Goal: Task Accomplishment & Management: Use online tool/utility

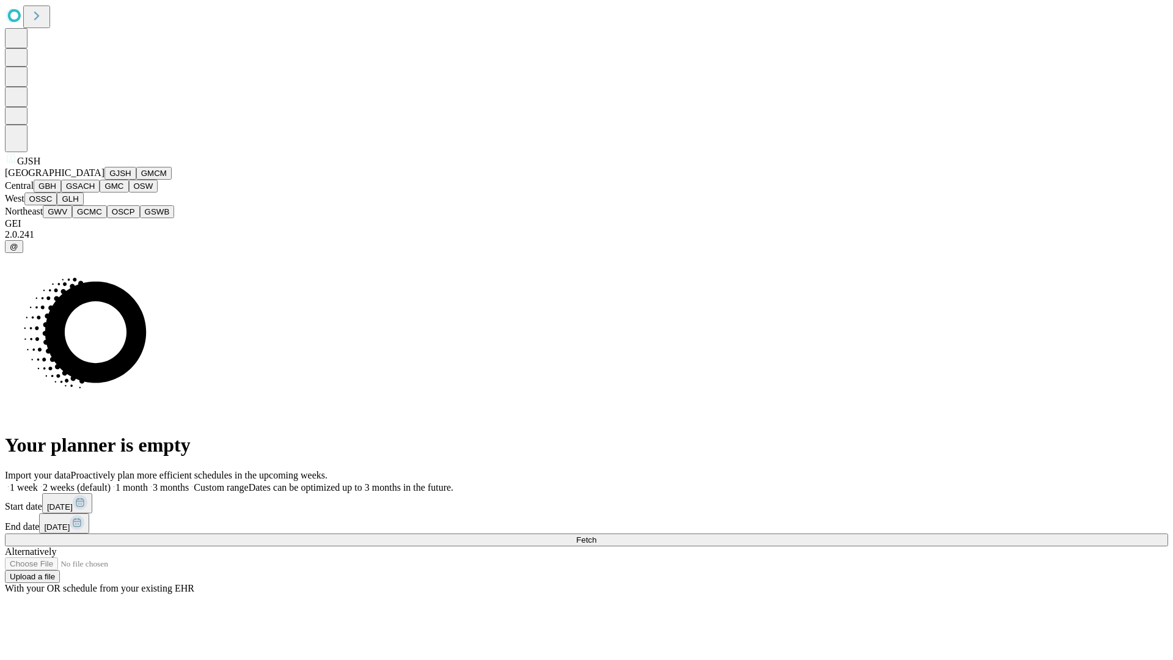
click at [104, 180] on button "GJSH" at bounding box center [120, 173] width 32 height 13
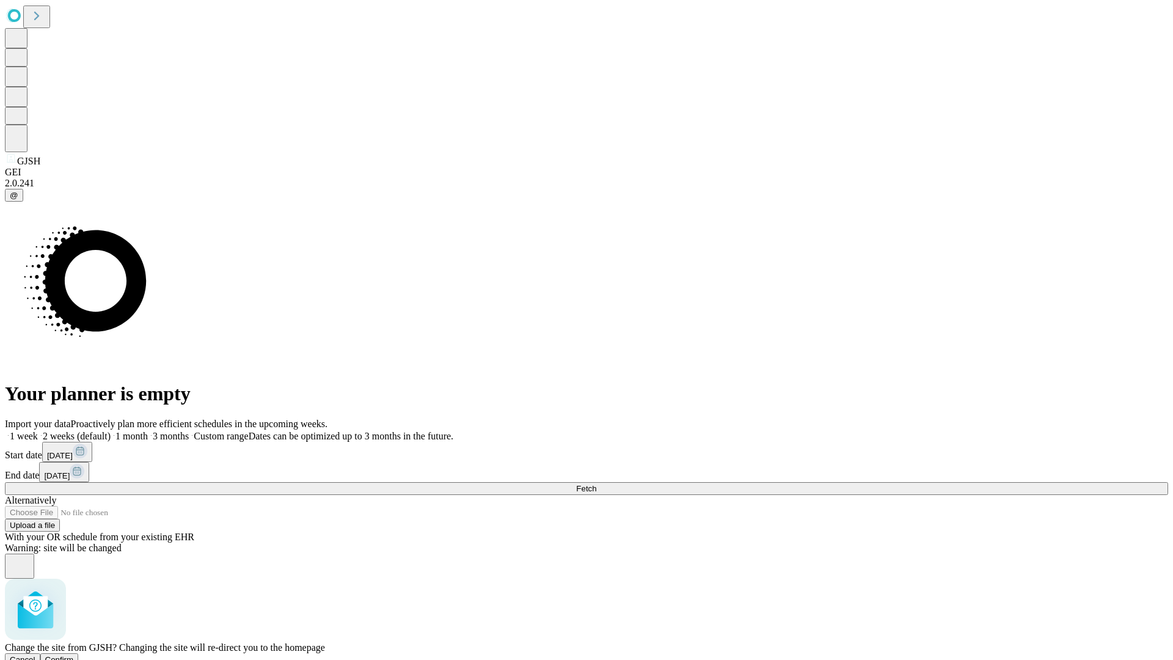
click at [74, 655] on span "Confirm" at bounding box center [59, 659] width 29 height 9
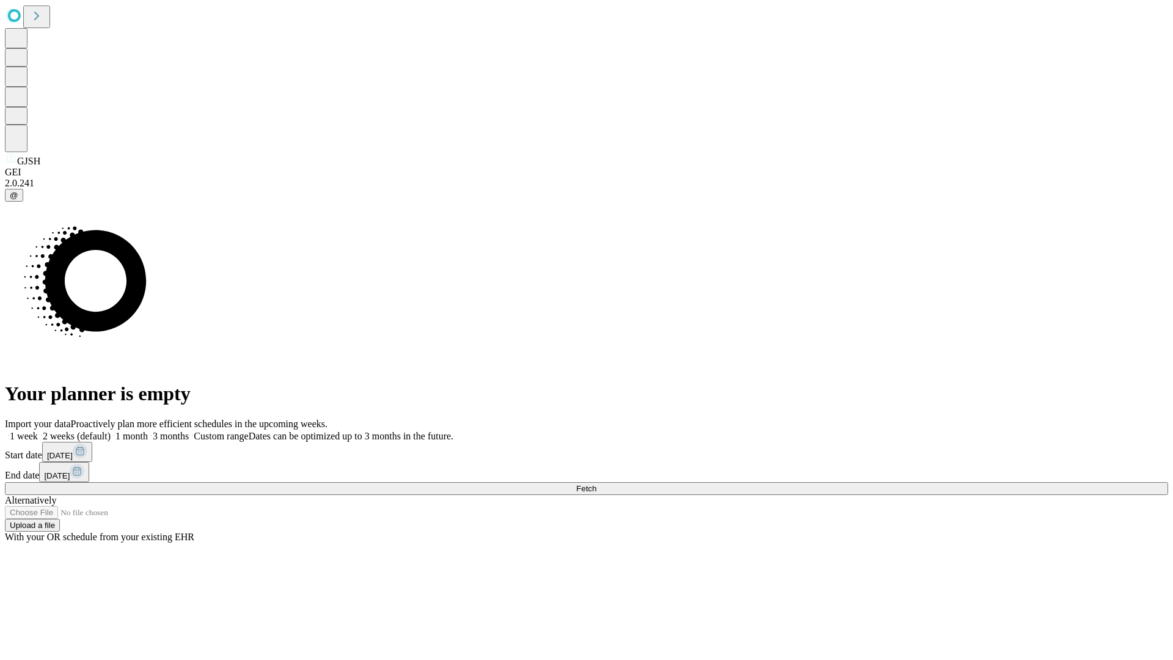
click at [38, 431] on label "1 week" at bounding box center [21, 436] width 33 height 10
click at [596, 484] on span "Fetch" at bounding box center [586, 488] width 20 height 9
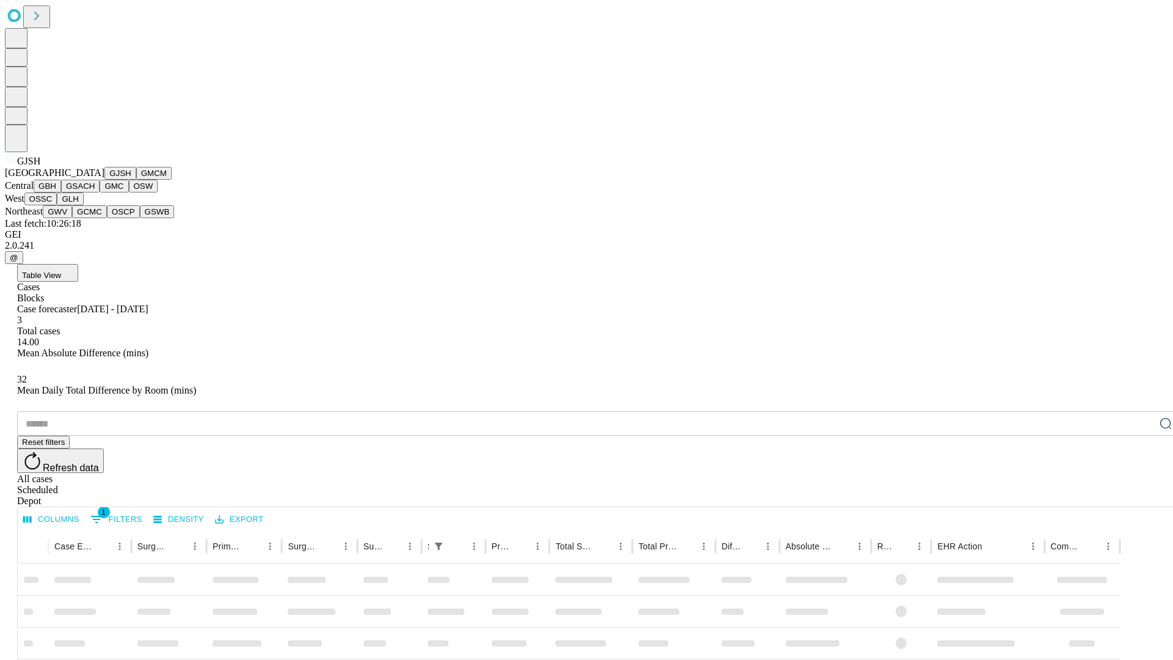
click at [136, 180] on button "GMCM" at bounding box center [153, 173] width 35 height 13
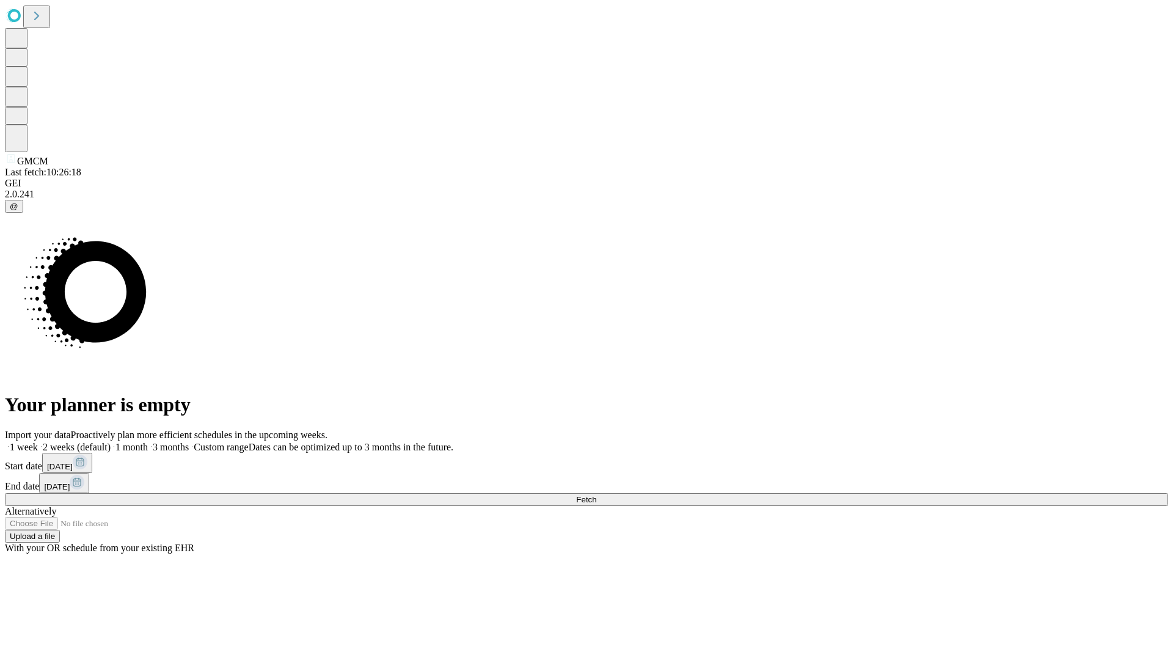
click at [38, 442] on label "1 week" at bounding box center [21, 447] width 33 height 10
click at [596, 495] on span "Fetch" at bounding box center [586, 499] width 20 height 9
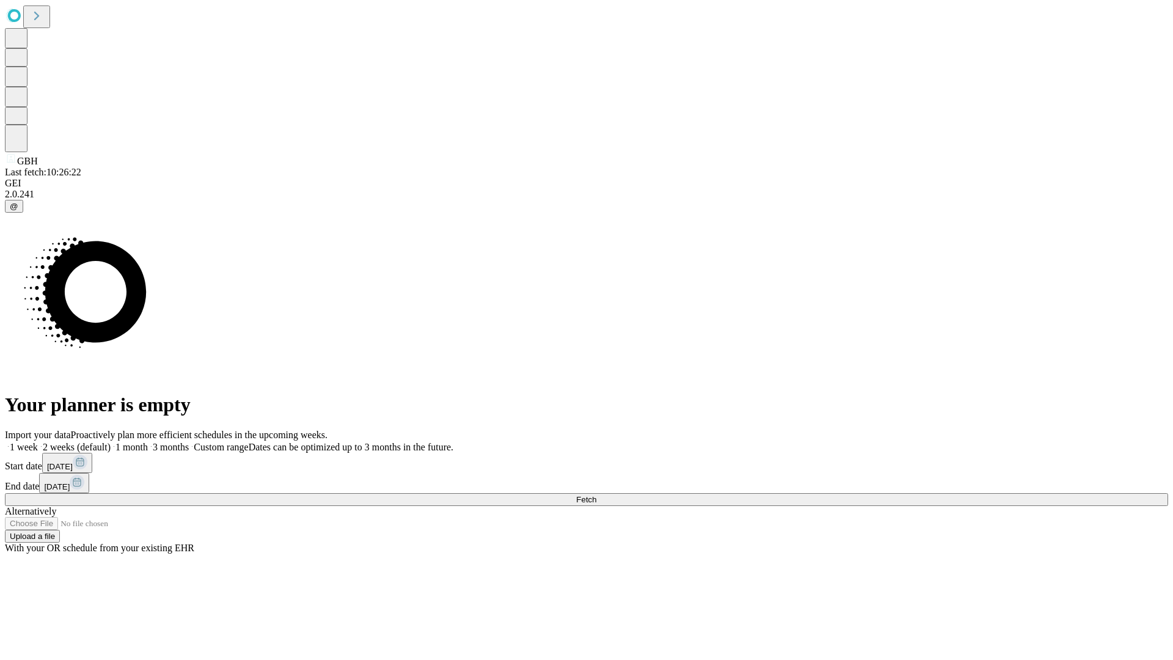
click at [596, 495] on span "Fetch" at bounding box center [586, 499] width 20 height 9
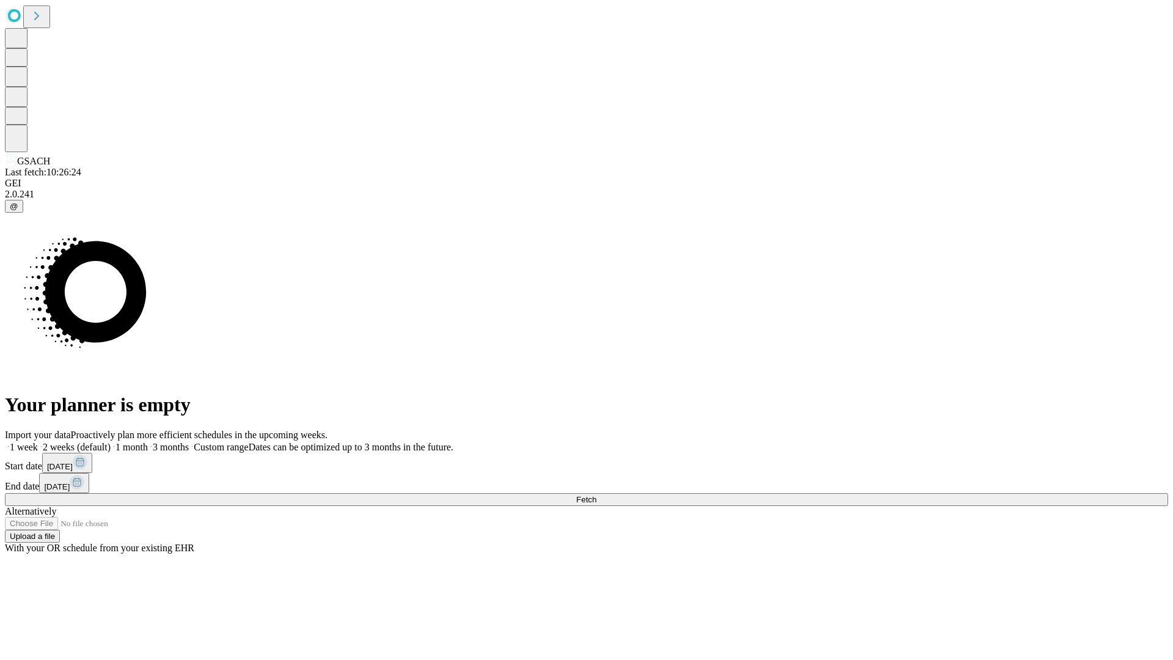
click at [38, 442] on label "1 week" at bounding box center [21, 447] width 33 height 10
click at [596, 495] on span "Fetch" at bounding box center [586, 499] width 20 height 9
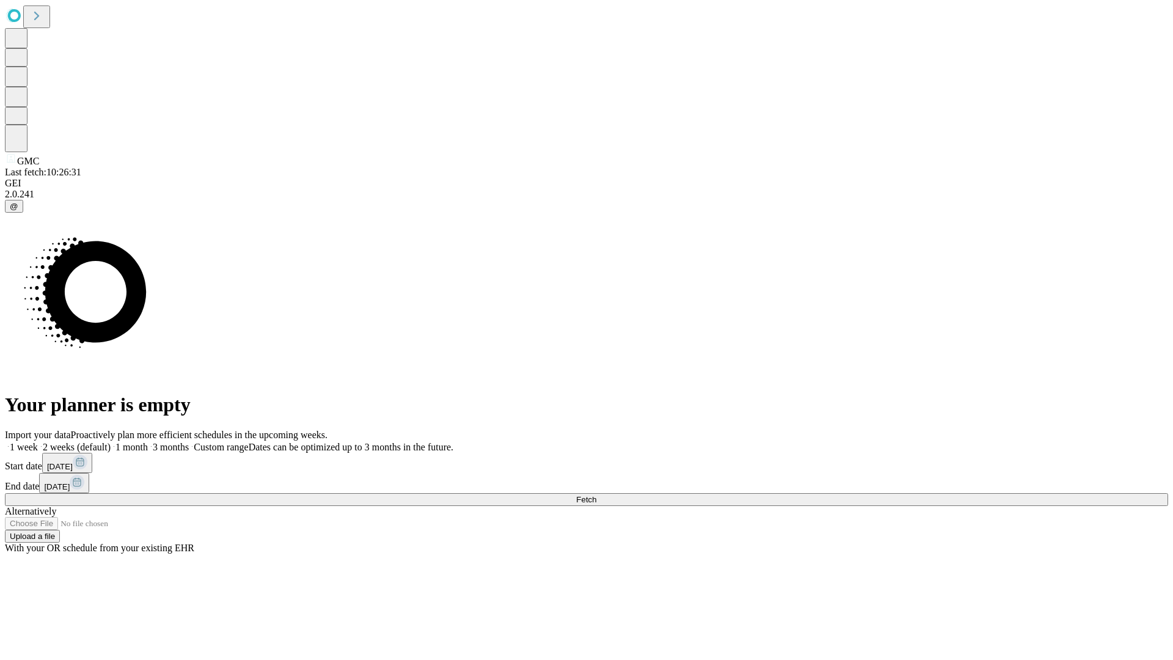
click at [38, 442] on label "1 week" at bounding box center [21, 447] width 33 height 10
click at [596, 495] on span "Fetch" at bounding box center [586, 499] width 20 height 9
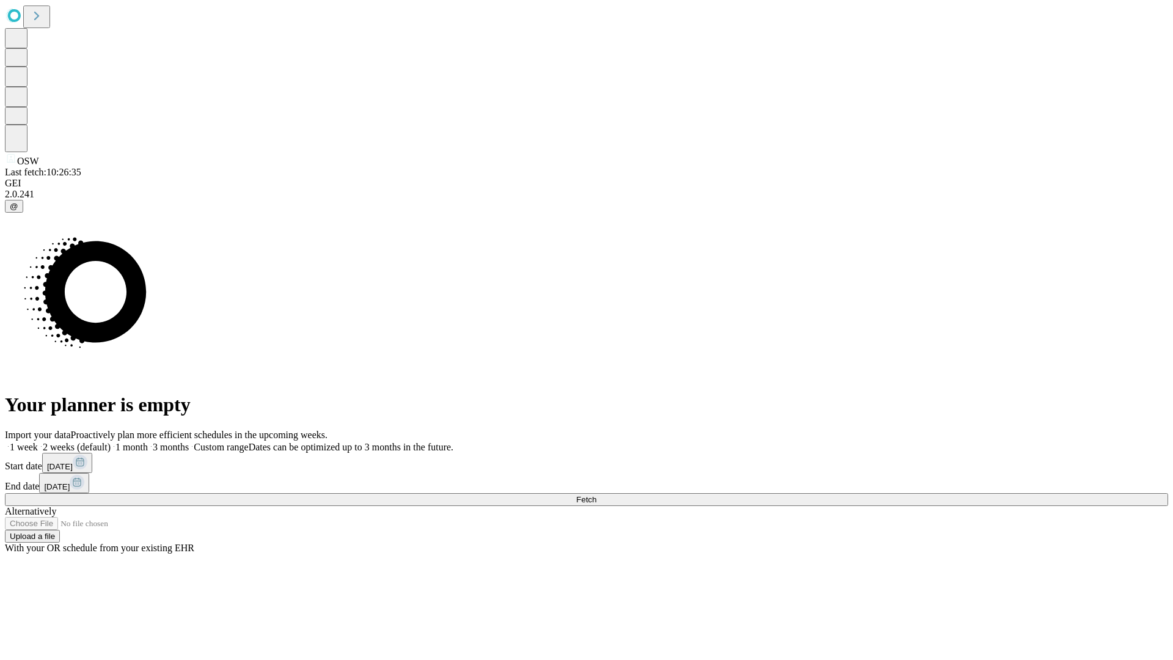
click at [38, 442] on label "1 week" at bounding box center [21, 447] width 33 height 10
click at [596, 495] on span "Fetch" at bounding box center [586, 499] width 20 height 9
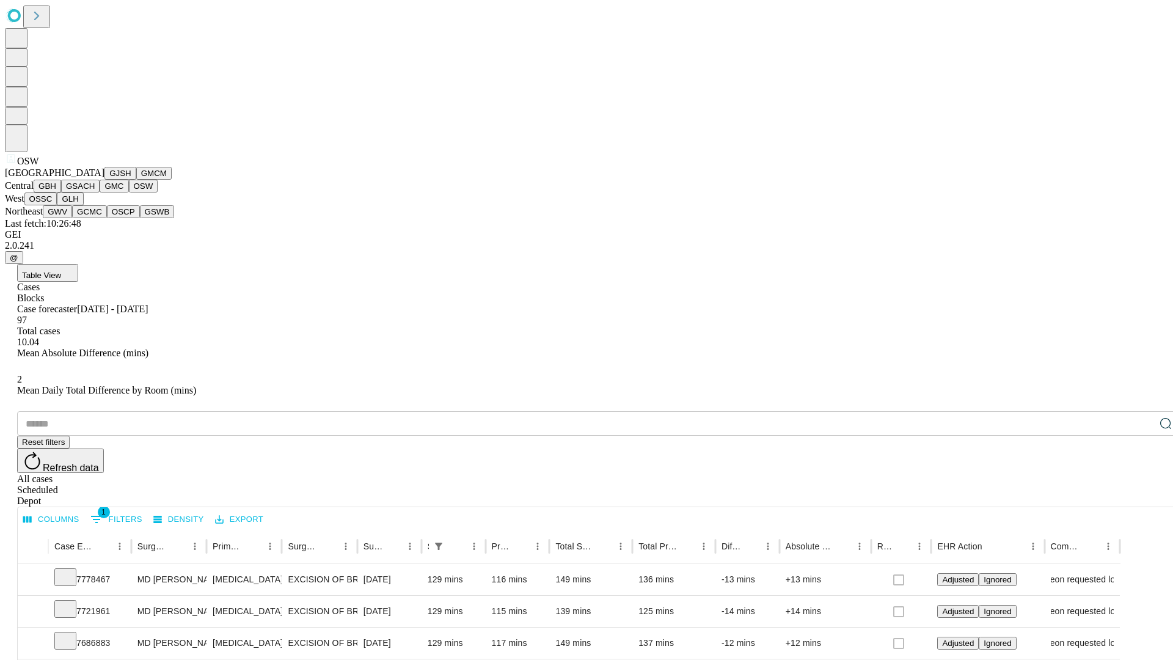
click at [57, 205] on button "OSSC" at bounding box center [40, 198] width 33 height 13
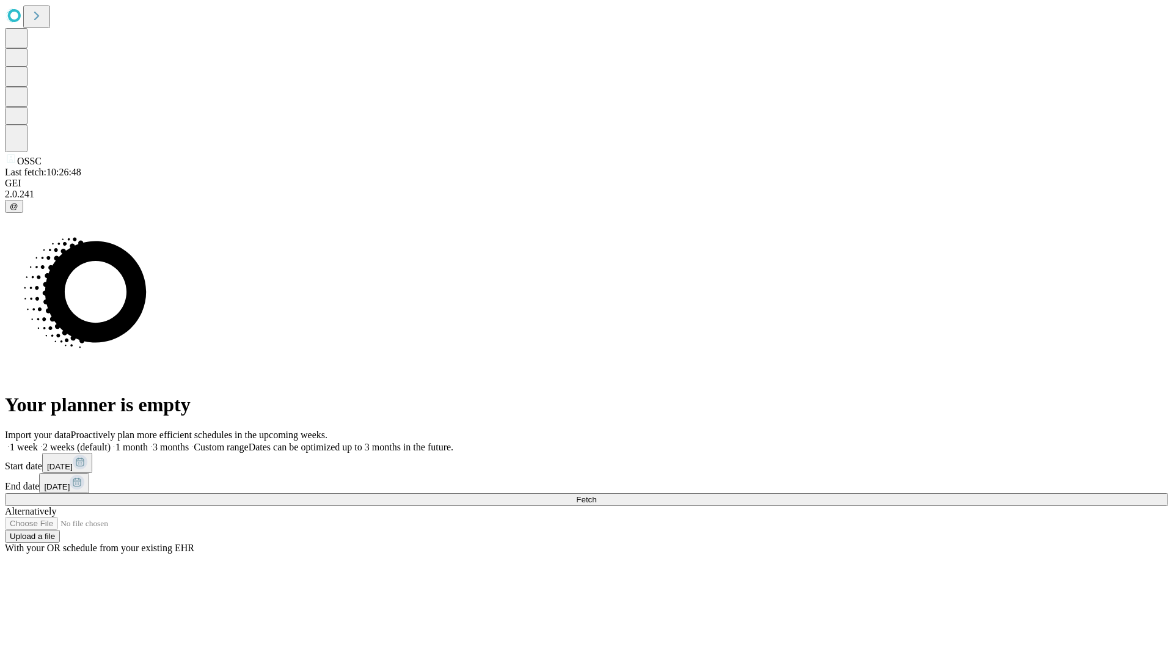
click at [38, 442] on label "1 week" at bounding box center [21, 447] width 33 height 10
click at [596, 495] on span "Fetch" at bounding box center [586, 499] width 20 height 9
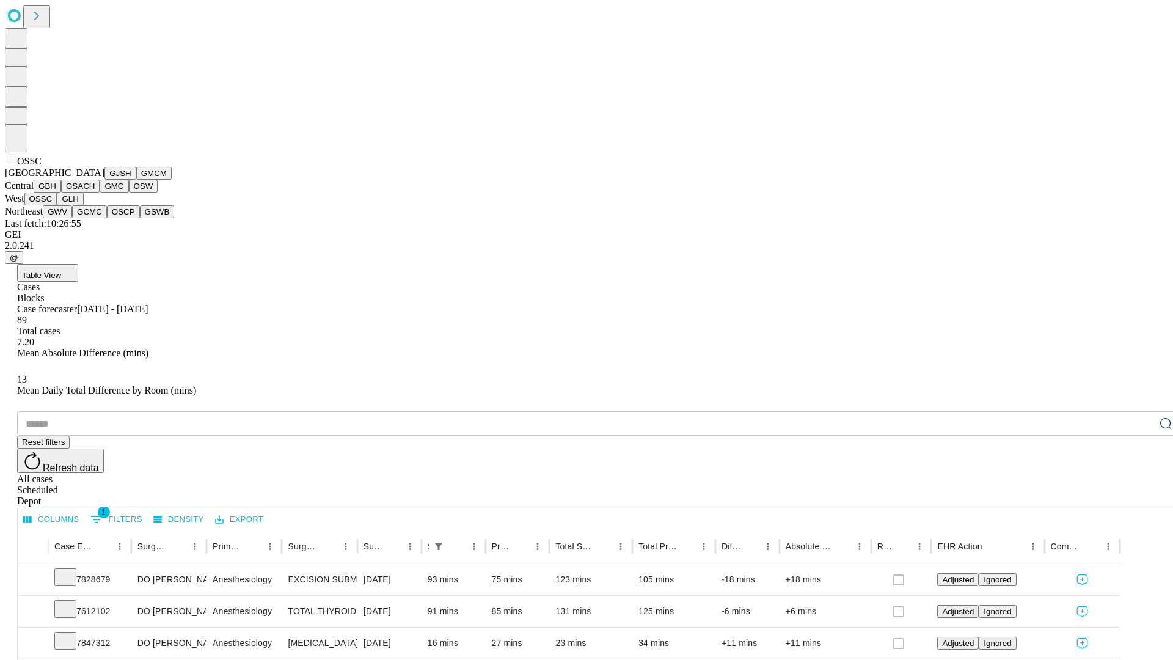
click at [83, 205] on button "GLH" at bounding box center [70, 198] width 26 height 13
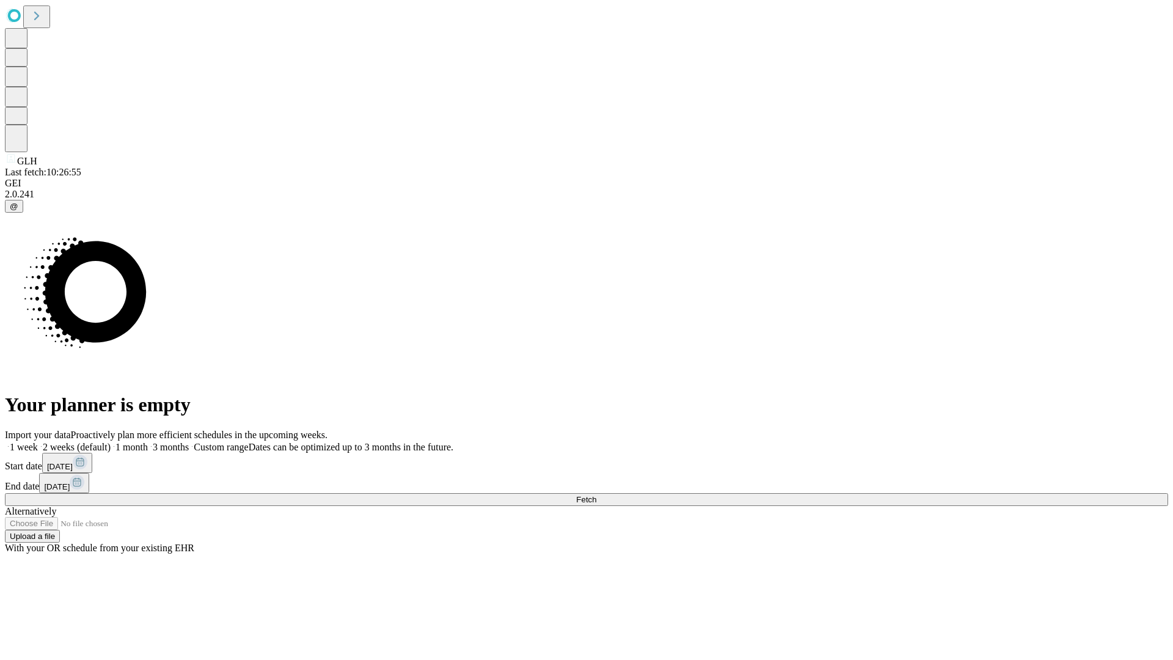
click at [38, 442] on label "1 week" at bounding box center [21, 447] width 33 height 10
click at [596, 495] on span "Fetch" at bounding box center [586, 499] width 20 height 9
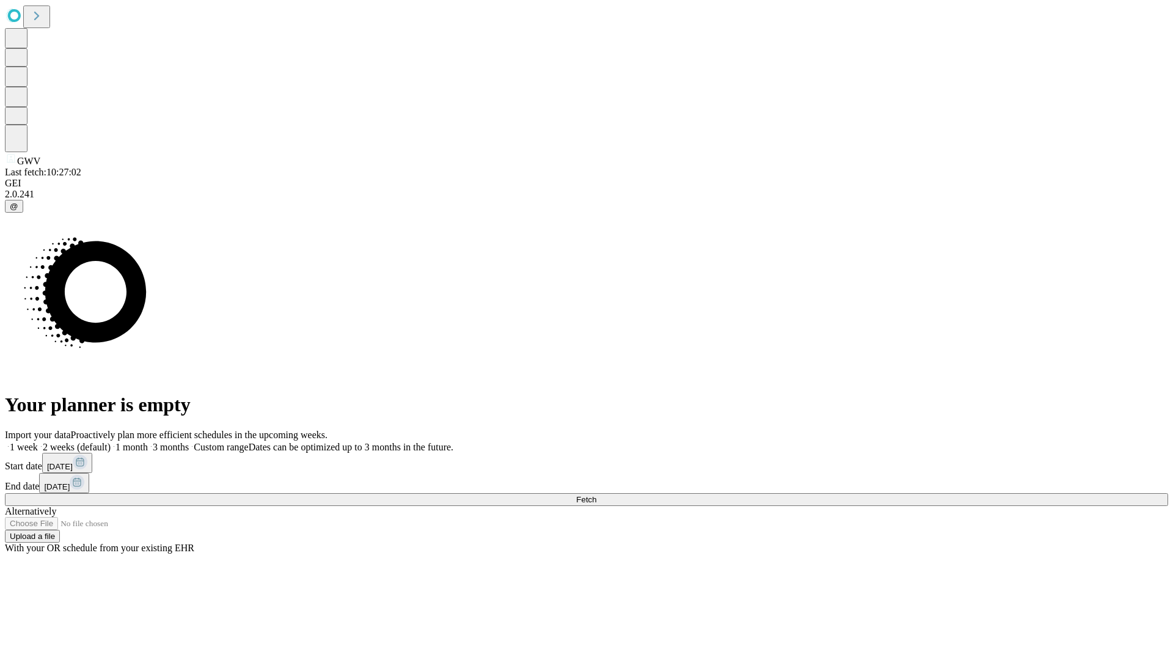
click at [38, 442] on label "1 week" at bounding box center [21, 447] width 33 height 10
click at [596, 495] on span "Fetch" at bounding box center [586, 499] width 20 height 9
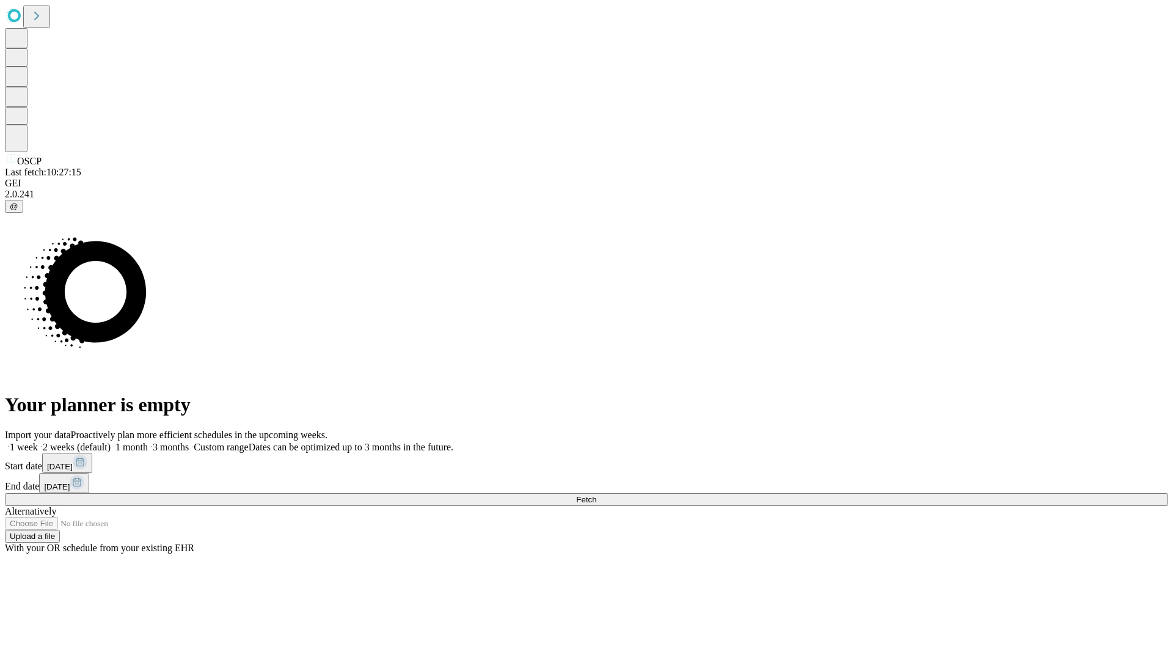
click at [38, 442] on label "1 week" at bounding box center [21, 447] width 33 height 10
click at [596, 495] on span "Fetch" at bounding box center [586, 499] width 20 height 9
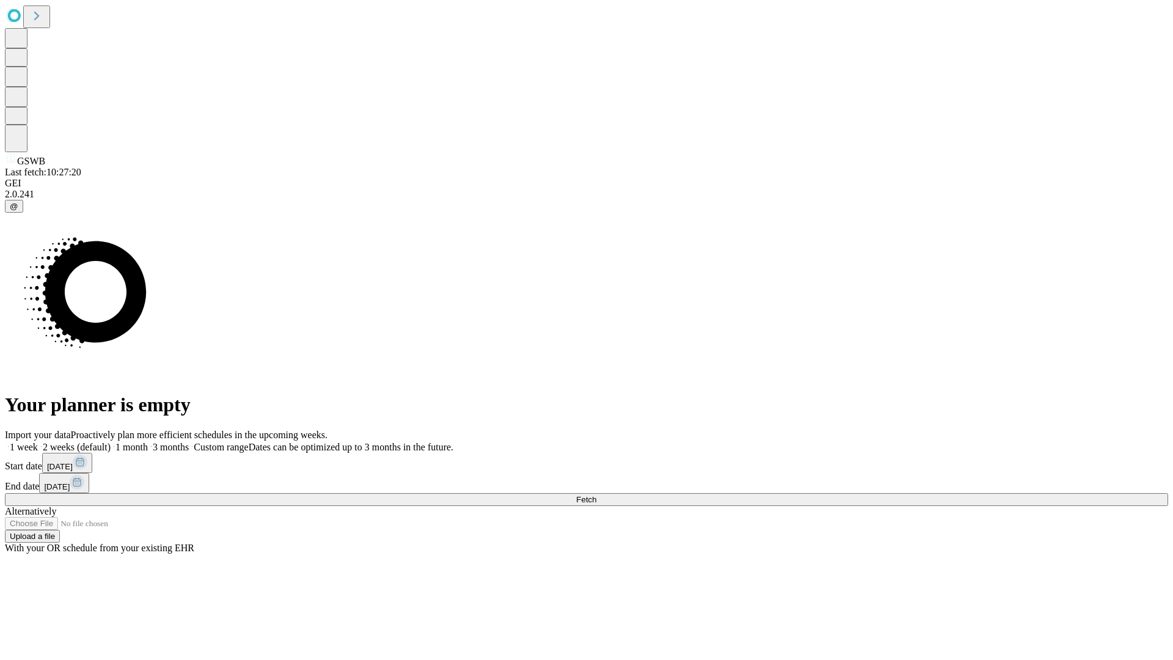
click at [38, 442] on label "1 week" at bounding box center [21, 447] width 33 height 10
click at [596, 495] on span "Fetch" at bounding box center [586, 499] width 20 height 9
